Goal: Task Accomplishment & Management: Use online tool/utility

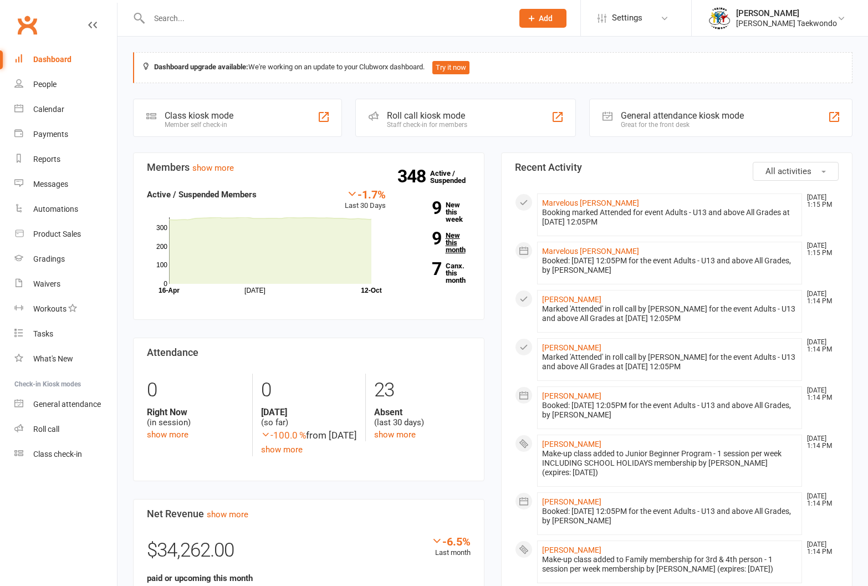
click at [450, 243] on link "9 New this month" at bounding box center [436, 243] width 69 height 22
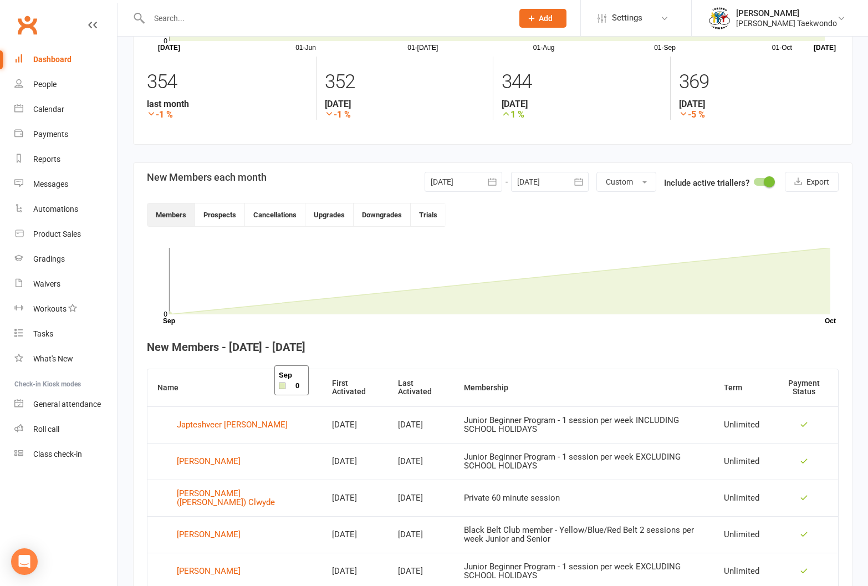
scroll to position [24, 0]
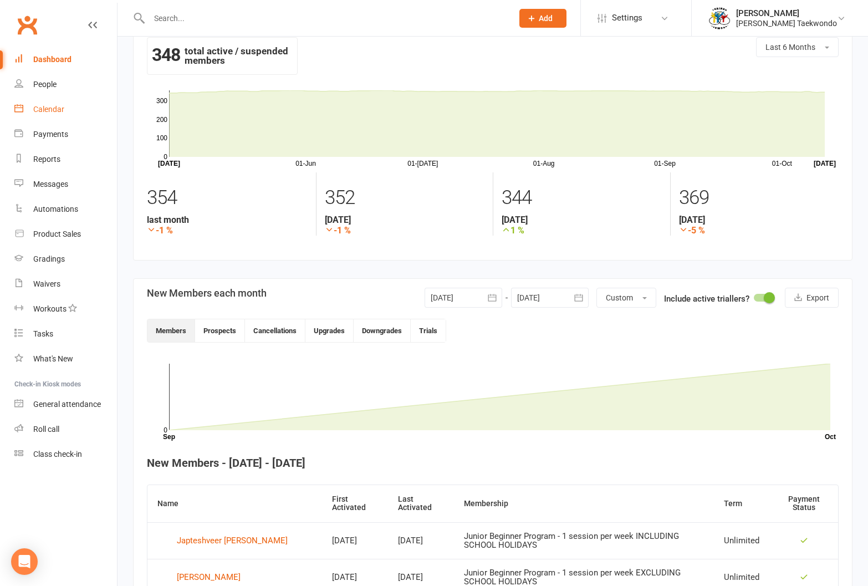
click at [45, 107] on div "Calendar" at bounding box center [48, 109] width 31 height 9
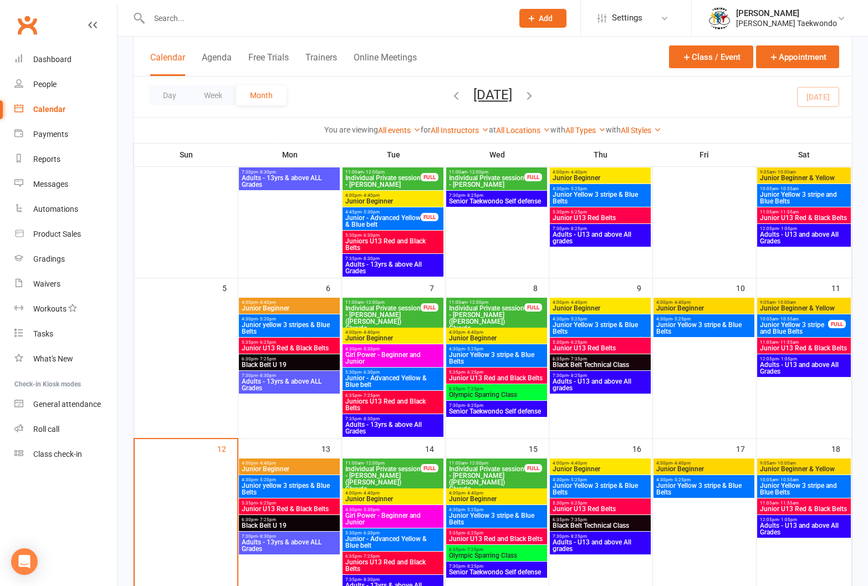
scroll to position [177, 0]
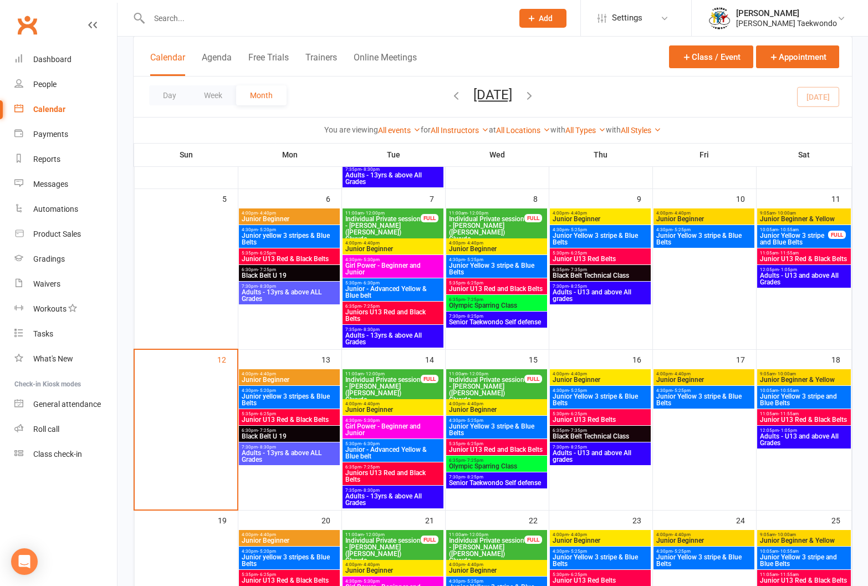
click at [283, 372] on span "4:00pm - 4:40pm" at bounding box center [289, 373] width 96 height 5
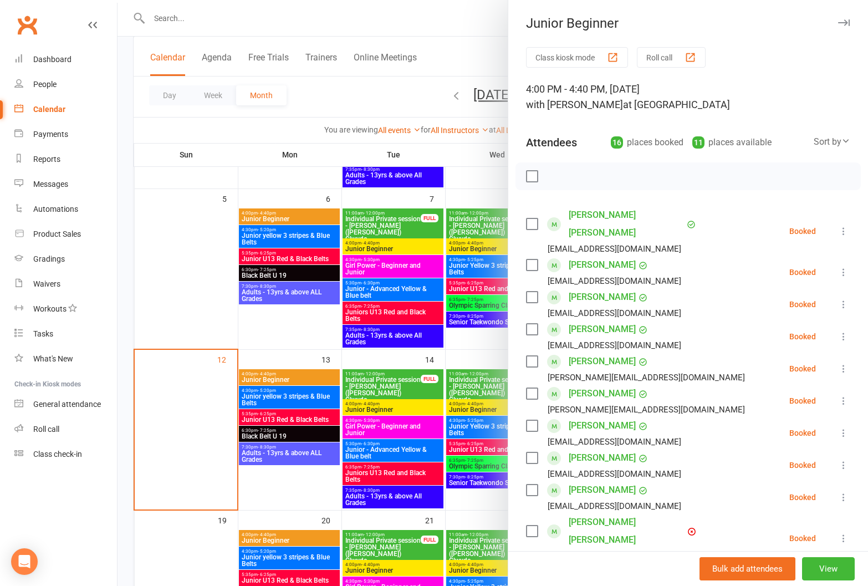
click at [662, 52] on button "Roll call" at bounding box center [671, 57] width 69 height 20
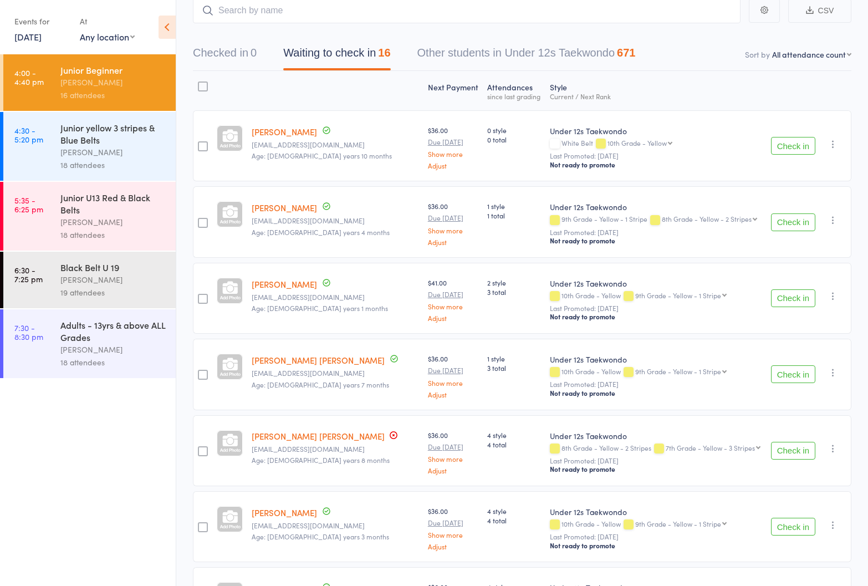
scroll to position [151, 0]
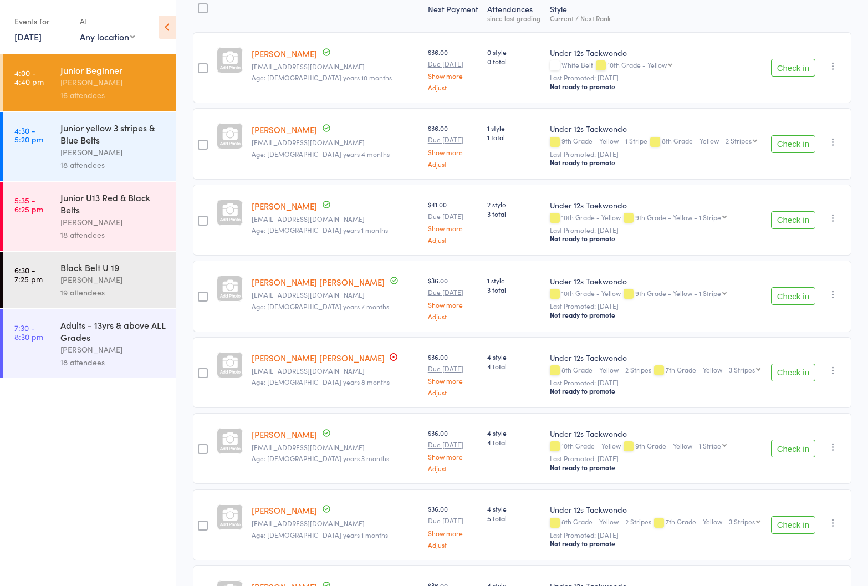
click at [88, 144] on div "Junior yellow 3 stripes & Blue Belts" at bounding box center [113, 133] width 106 height 24
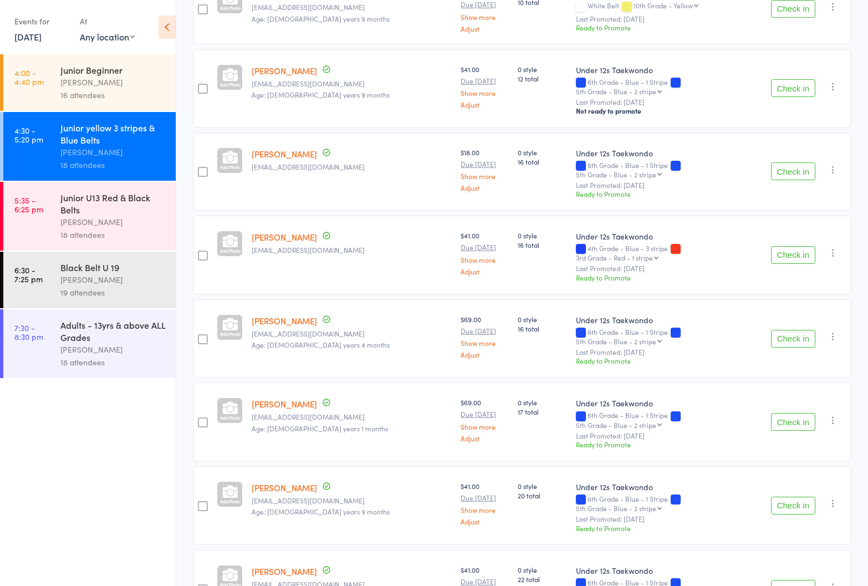
scroll to position [1010, 0]
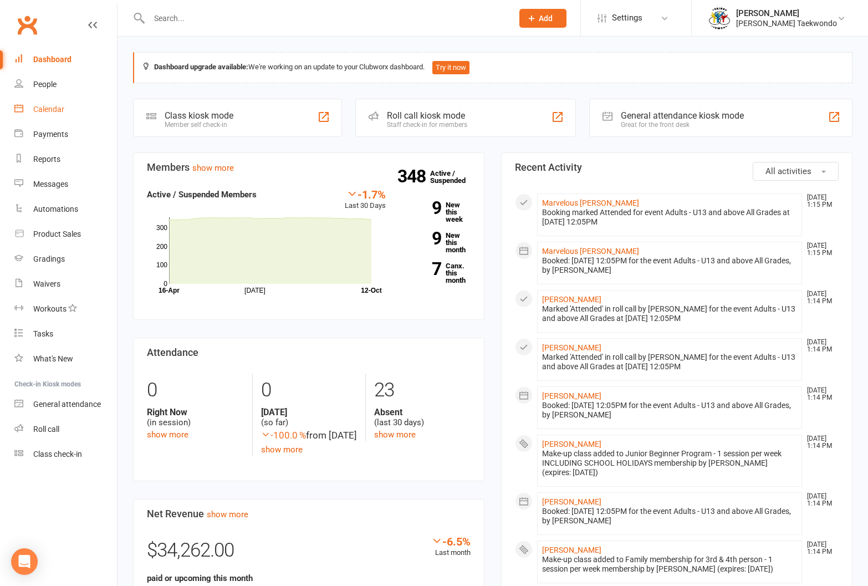
click at [45, 105] on div "Calendar" at bounding box center [48, 109] width 31 height 9
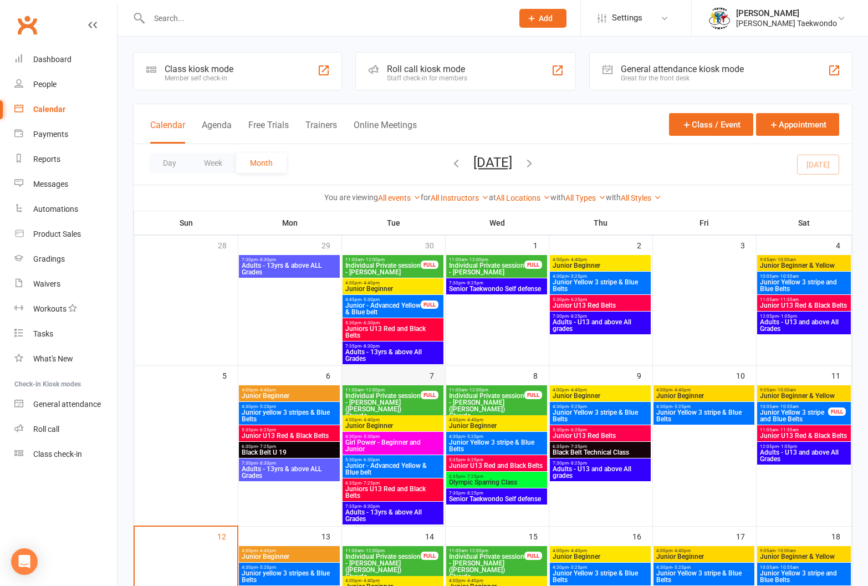
scroll to position [83, 0]
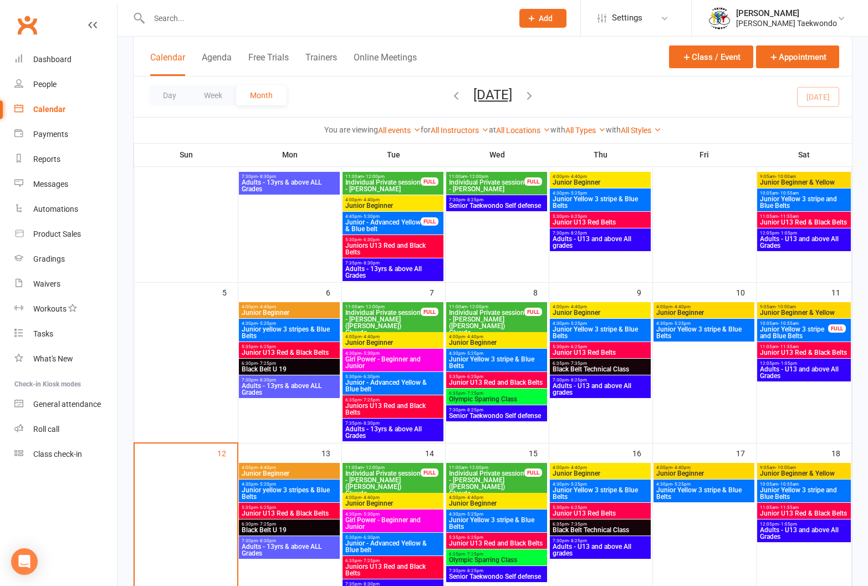
click at [383, 539] on div "5:30pm - 6:30pm Junior - Advanced Yellow & Blue belt" at bounding box center [392, 543] width 101 height 23
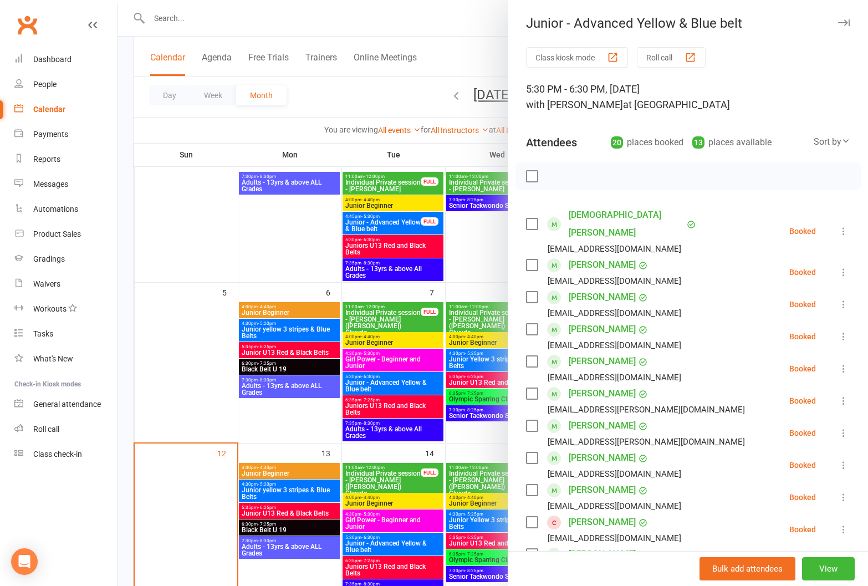
click at [662, 53] on button "Roll call" at bounding box center [671, 57] width 69 height 20
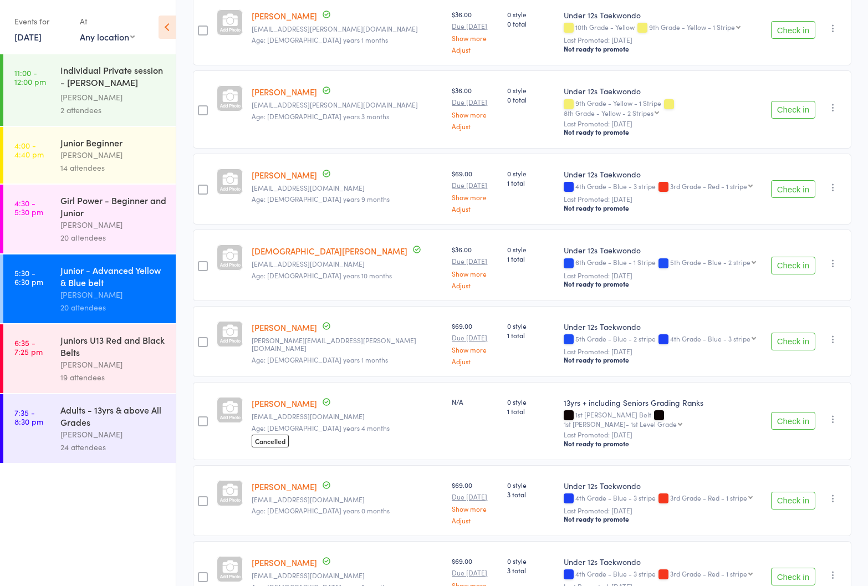
scroll to position [198, 0]
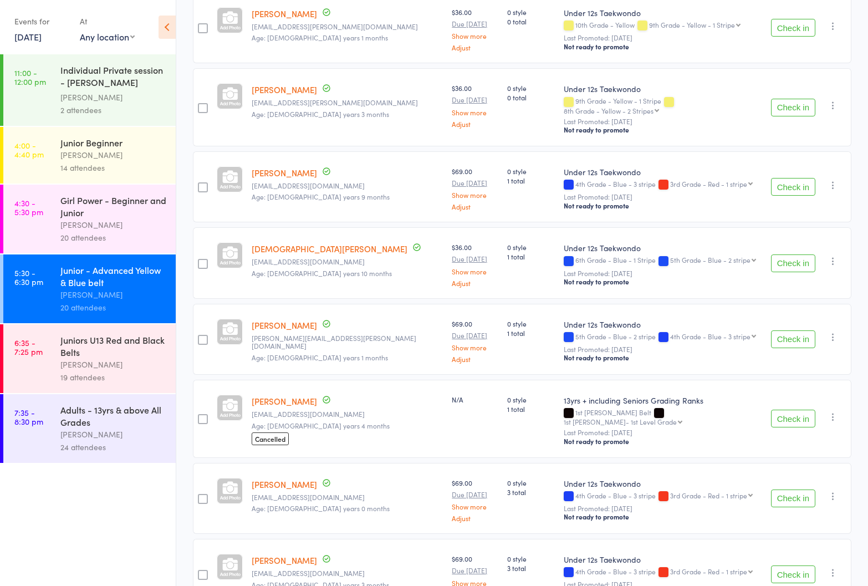
click at [830, 411] on icon "button" at bounding box center [832, 416] width 11 height 11
click at [787, 520] on li "Remove" at bounding box center [792, 527] width 91 height 15
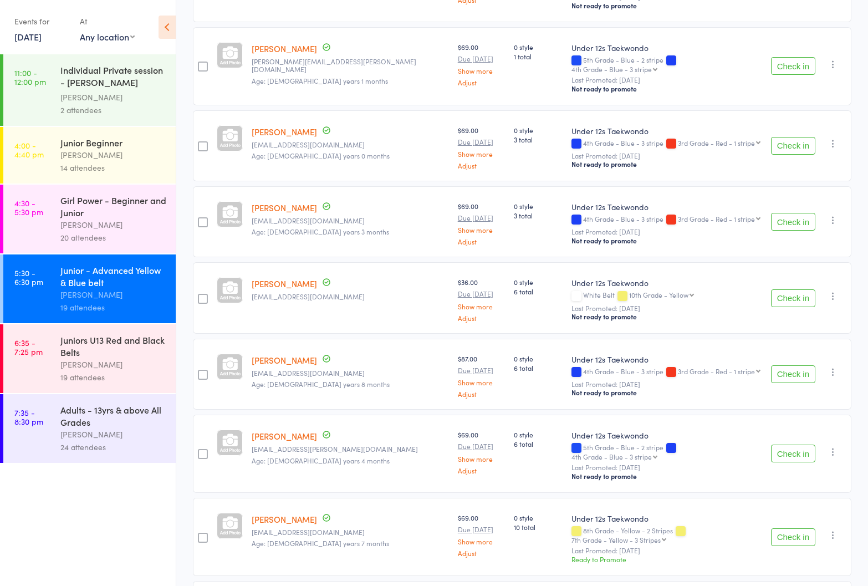
scroll to position [389, 0]
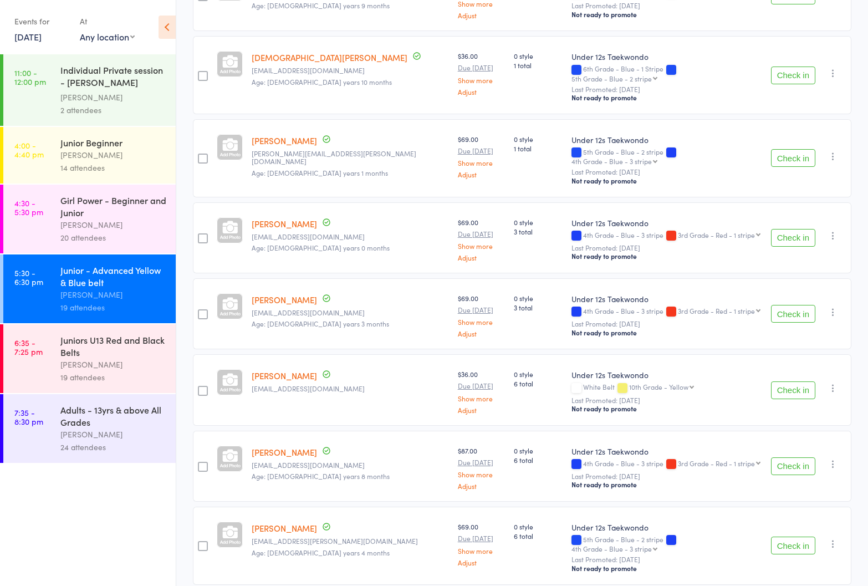
click at [94, 358] on div "[PERSON_NAME]" at bounding box center [113, 364] width 106 height 13
